Goal: Find contact information: Obtain details needed to contact an individual or organization

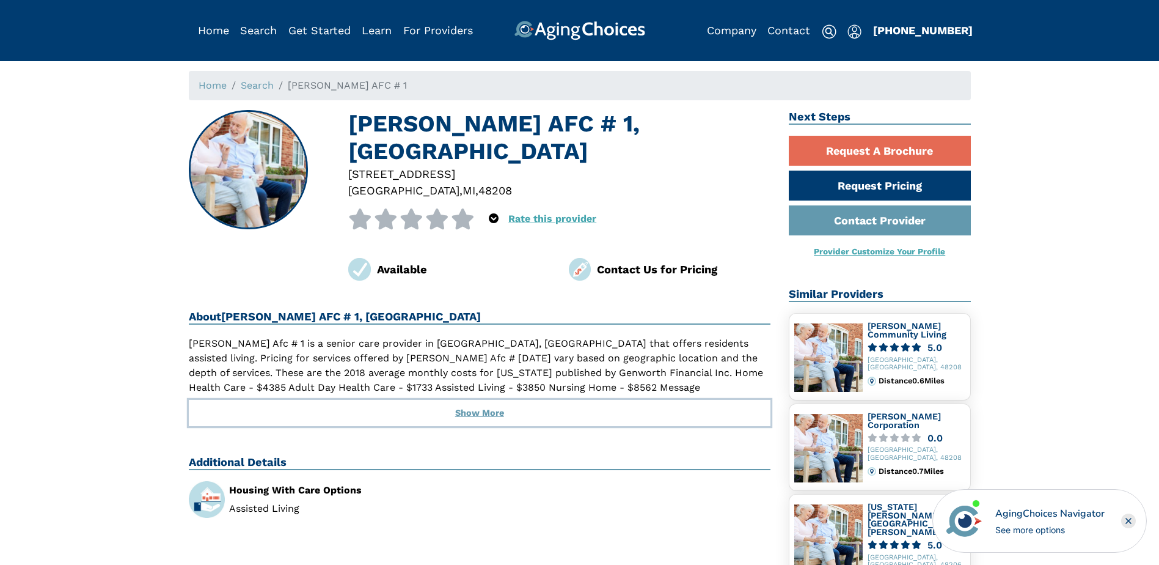
click at [498, 400] on button "Show More" at bounding box center [480, 413] width 582 height 27
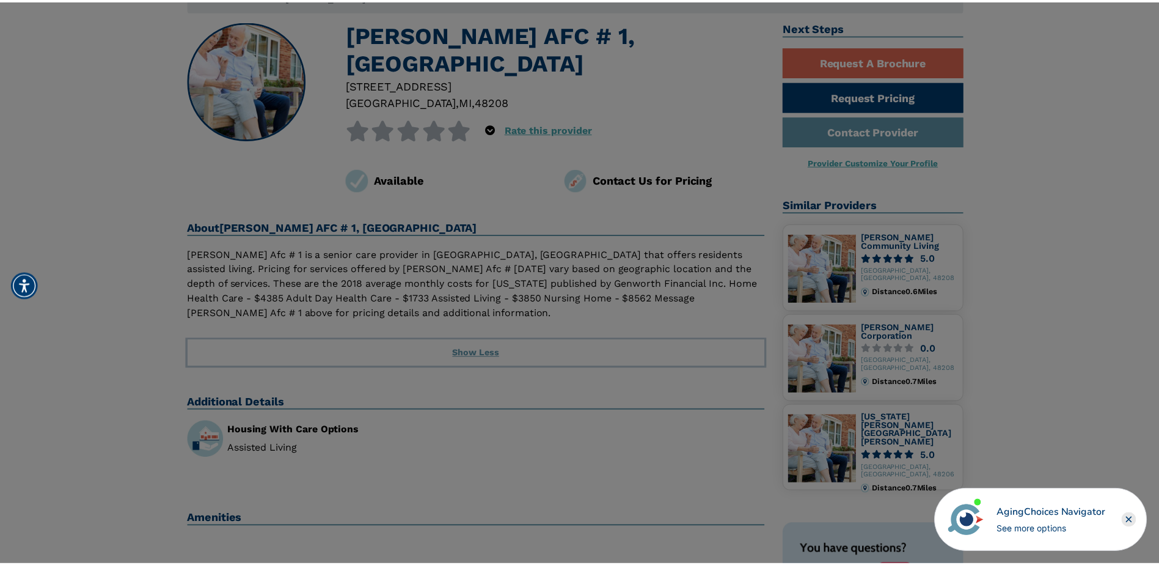
scroll to position [61, 0]
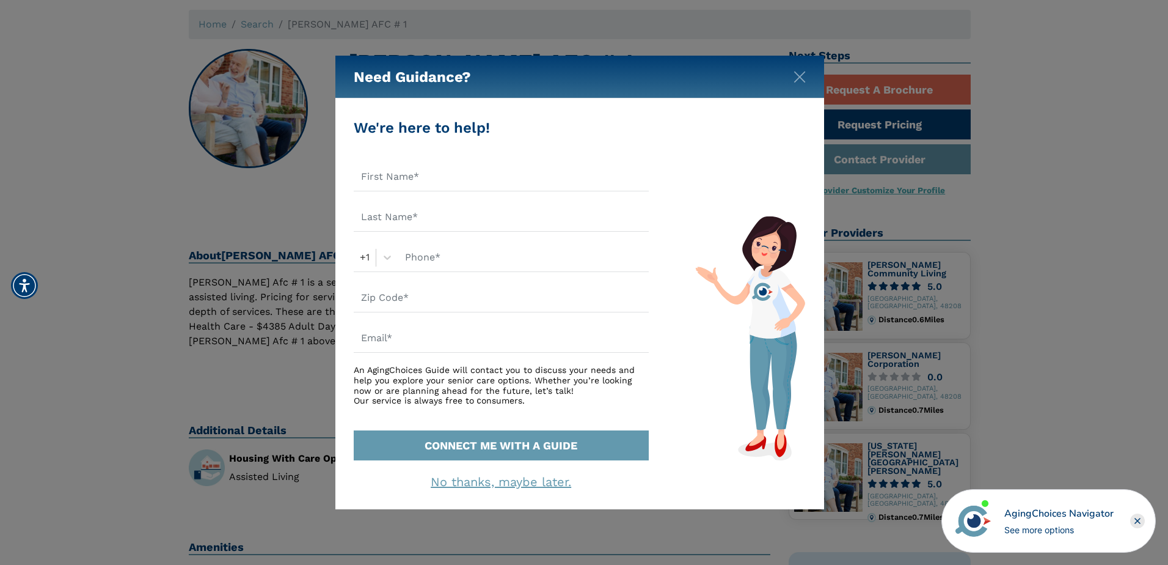
click at [806, 72] on div "Need Guidance?" at bounding box center [579, 77] width 489 height 43
click at [795, 79] on img "Close" at bounding box center [800, 77] width 12 height 12
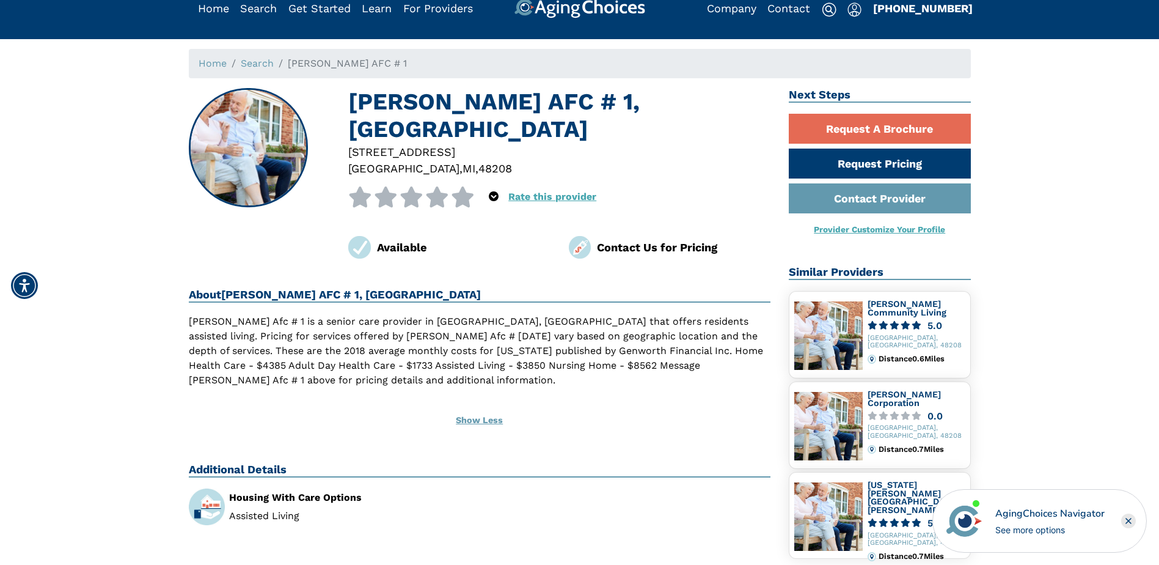
scroll to position [0, 0]
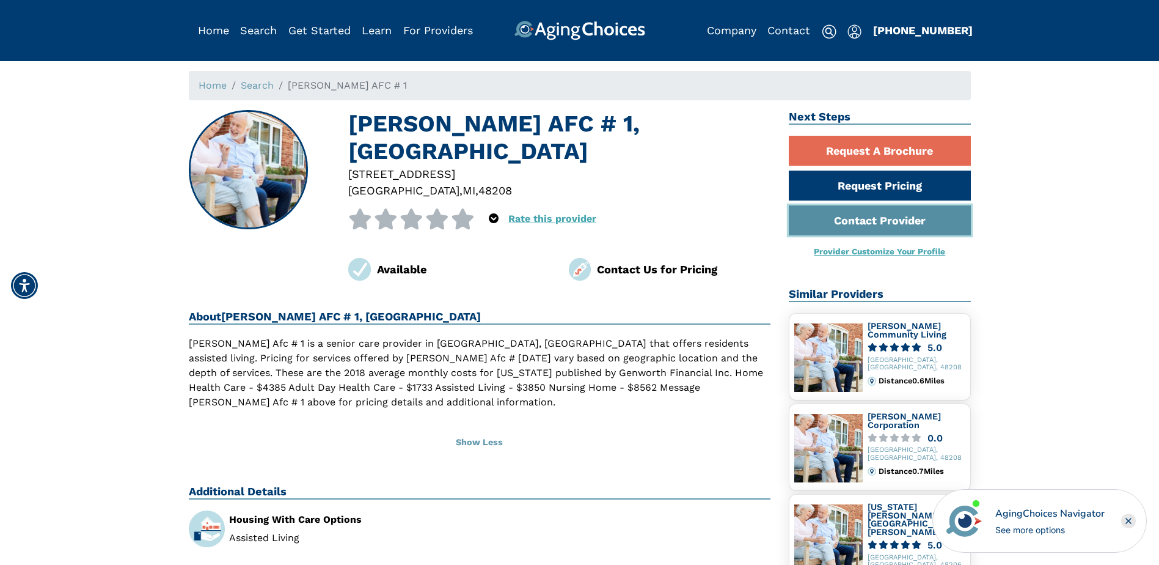
click at [842, 213] on link "Contact Provider" at bounding box center [880, 220] width 182 height 30
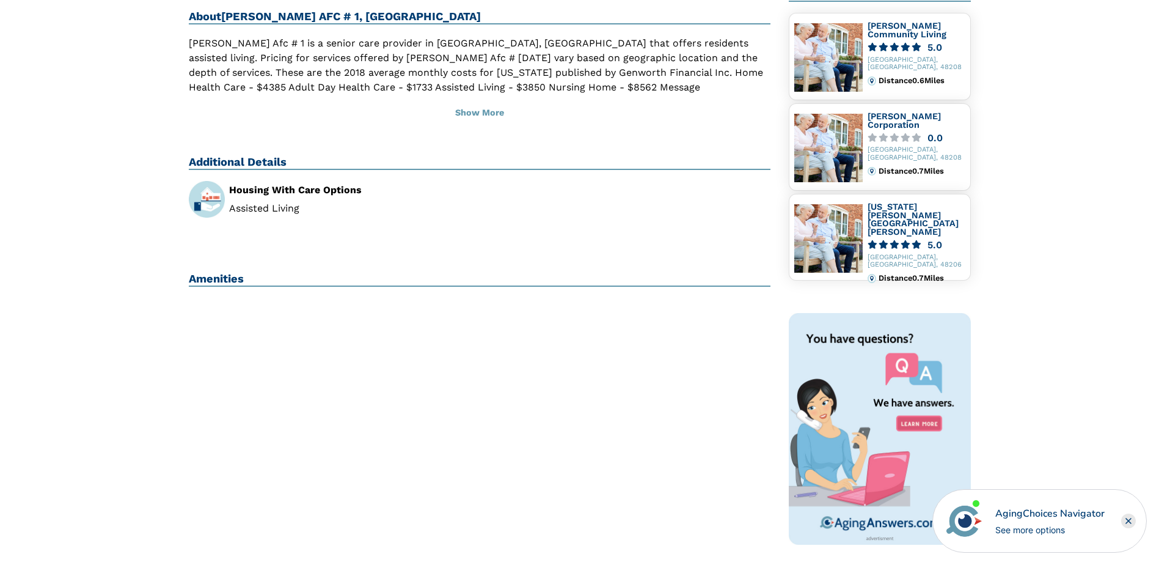
scroll to position [305, 0]
